Goal: Transaction & Acquisition: Obtain resource

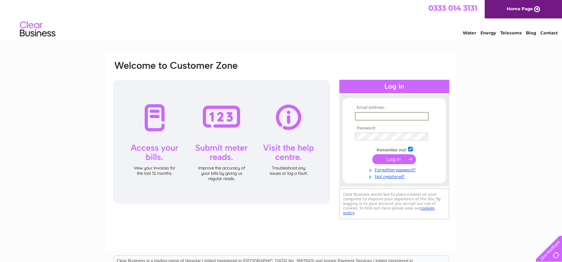
click at [376, 115] on input "text" at bounding box center [392, 116] width 74 height 9
drag, startPoint x: 376, startPoint y: 115, endPoint x: 349, endPoint y: 116, distance: 27.7
click at [349, 116] on form "Email Address: AN Password: Remember me?" at bounding box center [394, 142] width 103 height 74
type input "[PERSON_NAME][EMAIL_ADDRESS][DOMAIN_NAME]"
click at [390, 157] on input "submit" at bounding box center [394, 158] width 44 height 10
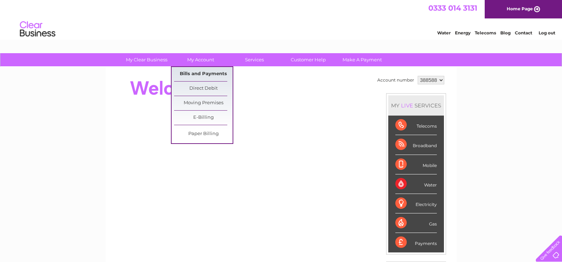
click at [183, 75] on link "Bills and Payments" at bounding box center [203, 74] width 58 height 14
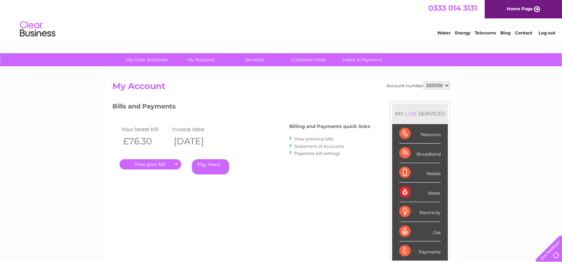
click at [157, 162] on link "." at bounding box center [150, 164] width 62 height 10
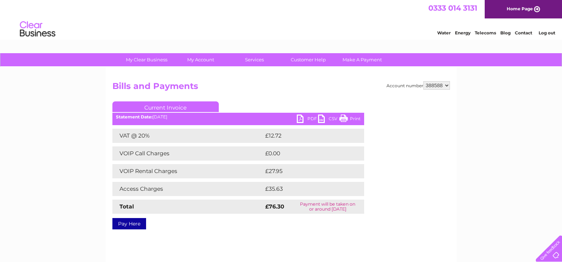
click at [299, 118] on link "PDF" at bounding box center [307, 119] width 21 height 10
click at [544, 33] on link "Log out" at bounding box center [546, 32] width 17 height 5
